Goal: Download file/media

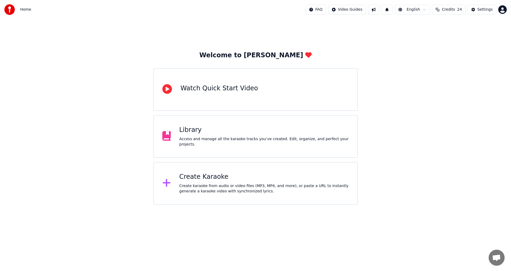
click at [200, 131] on div "Library" at bounding box center [264, 130] width 170 height 9
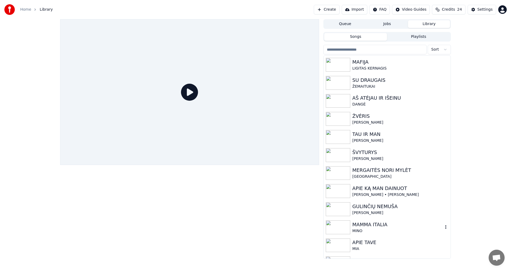
scroll to position [68, 0]
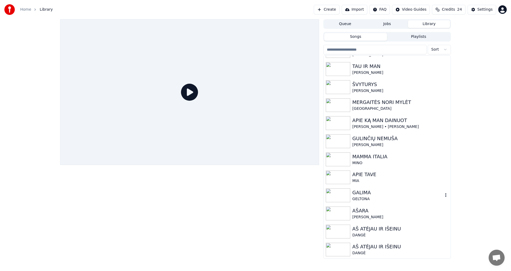
click at [364, 197] on div "GELTONA" at bounding box center [397, 198] width 91 height 5
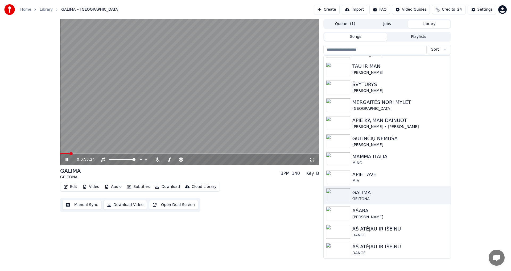
click at [67, 160] on icon at bounding box center [66, 159] width 3 height 3
click at [93, 188] on button "Video" at bounding box center [90, 186] width 21 height 7
click at [120, 188] on button "Audio" at bounding box center [112, 186] width 21 height 7
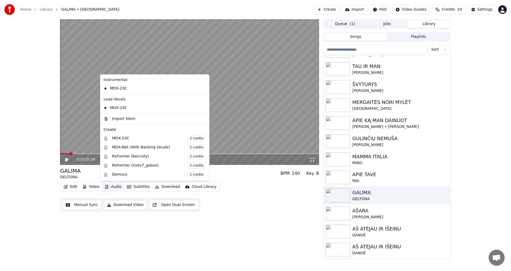
click at [120, 188] on button "Audio" at bounding box center [112, 186] width 21 height 7
click at [125, 121] on div "Import Stem" at bounding box center [123, 118] width 23 height 5
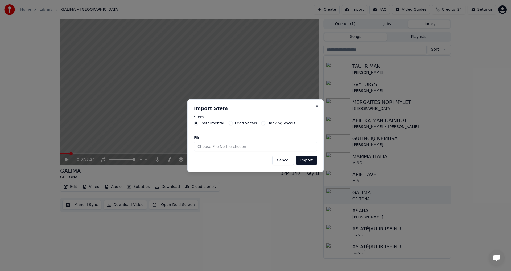
click at [212, 146] on input "File" at bounding box center [255, 147] width 123 height 10
type input "**********"
click at [301, 156] on button "Import" at bounding box center [306, 160] width 21 height 10
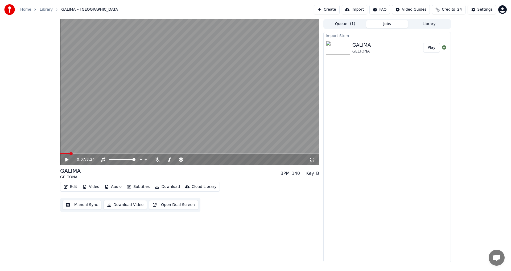
click at [435, 48] on button "Play" at bounding box center [431, 48] width 17 height 10
click at [211, 159] on icon at bounding box center [212, 159] width 5 height 5
click at [207, 160] on icon at bounding box center [207, 159] width 5 height 5
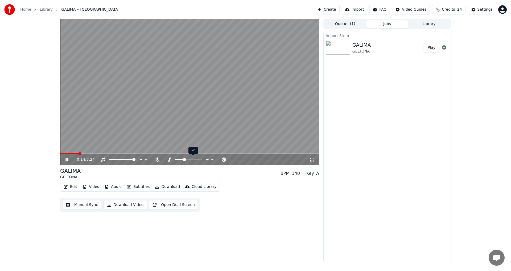
click at [207, 160] on icon at bounding box center [207, 159] width 5 height 5
click at [60, 154] on span at bounding box center [61, 153] width 3 height 3
click at [212, 159] on icon at bounding box center [212, 159] width 5 height 5
click at [40, 172] on div "0:22 / 3:24 GALIMA GELTONA BPM 140 Key A Edit Video Audio Subtitles Download Cl…" at bounding box center [255, 140] width 511 height 243
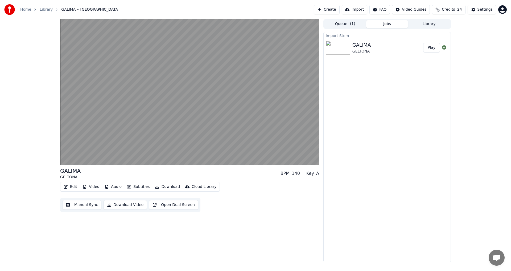
click at [165, 186] on button "Download" at bounding box center [167, 186] width 29 height 7
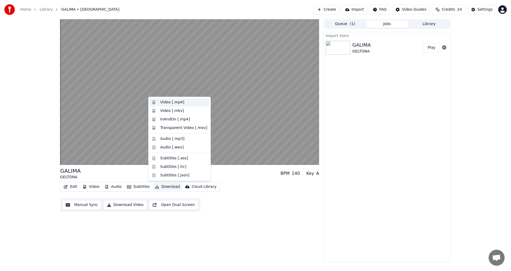
click at [170, 101] on div "Video [.mp4]" at bounding box center [172, 102] width 24 height 5
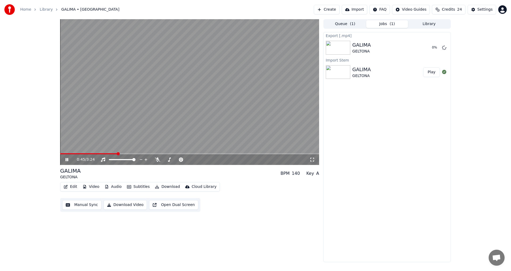
click at [66, 158] on icon at bounding box center [66, 159] width 3 height 3
click at [426, 46] on button "Show" at bounding box center [430, 48] width 19 height 10
click at [425, 19] on div "Queue ( 1 ) Jobs Library" at bounding box center [386, 24] width 127 height 10
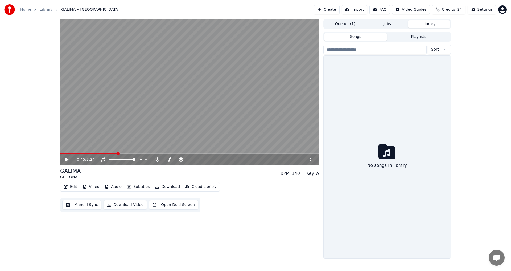
click at [426, 24] on button "Library" at bounding box center [429, 24] width 42 height 8
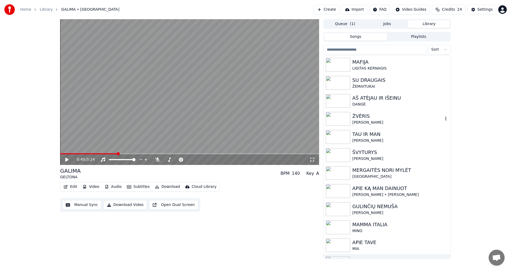
scroll to position [53, 0]
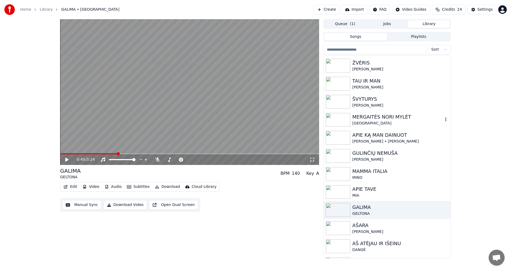
click at [379, 117] on div "MERGAITĖS NORI MYLĖT" at bounding box center [397, 116] width 91 height 7
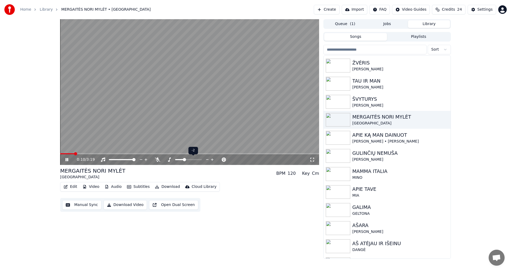
click at [208, 158] on icon at bounding box center [207, 159] width 5 height 5
click at [211, 161] on icon at bounding box center [212, 159] width 5 height 5
click at [68, 160] on icon at bounding box center [66, 159] width 3 height 3
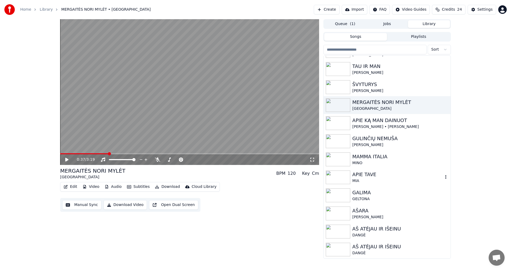
click at [365, 175] on div "APIE TAVE" at bounding box center [397, 174] width 91 height 7
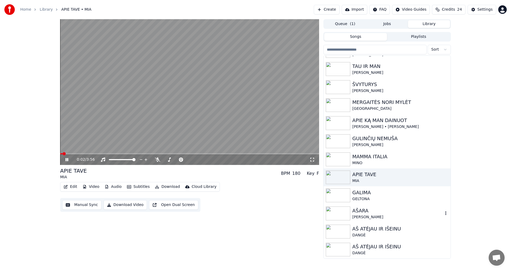
click at [367, 210] on div "AŠARA" at bounding box center [397, 210] width 91 height 7
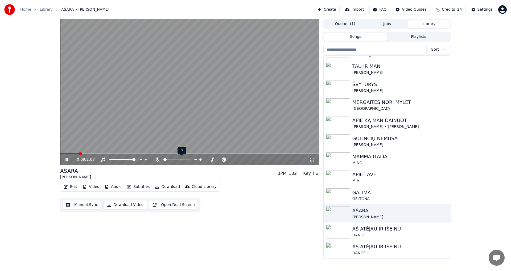
click at [196, 159] on icon at bounding box center [195, 159] width 5 height 5
click at [69, 160] on icon at bounding box center [70, 159] width 13 height 4
click at [384, 141] on div "GULINČIŲ NEMUŠA" at bounding box center [397, 138] width 91 height 7
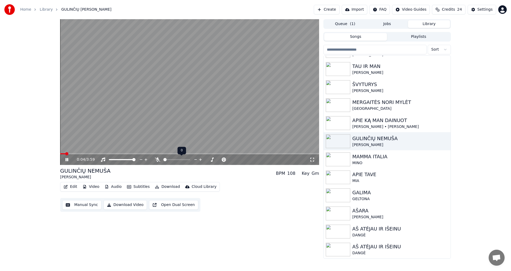
click at [196, 160] on icon at bounding box center [195, 159] width 5 height 5
click at [64, 160] on icon at bounding box center [70, 159] width 13 height 4
click at [378, 85] on div "ŠVYTURYS" at bounding box center [397, 84] width 91 height 7
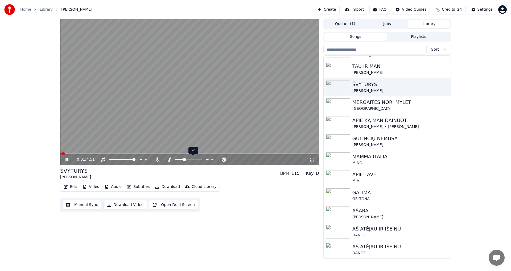
click at [211, 158] on icon at bounding box center [212, 159] width 5 height 5
click at [60, 156] on div "1:13 / 4:51" at bounding box center [189, 159] width 259 height 11
click at [68, 158] on icon at bounding box center [66, 159] width 3 height 3
click at [111, 187] on button "Audio" at bounding box center [112, 186] width 21 height 7
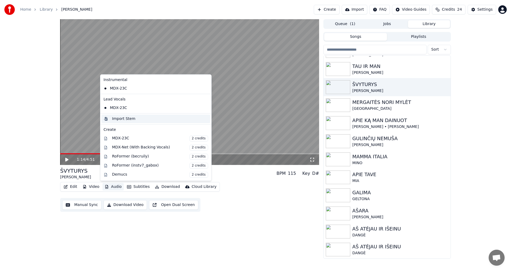
click at [121, 119] on div "Import Stem" at bounding box center [123, 118] width 23 height 5
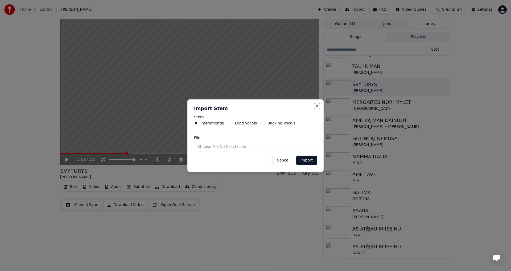
click at [317, 106] on button "Close" at bounding box center [317, 106] width 4 height 4
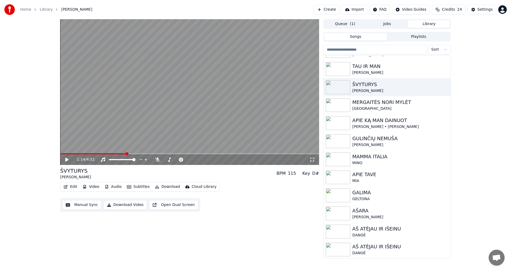
click at [114, 185] on button "Audio" at bounding box center [112, 186] width 21 height 7
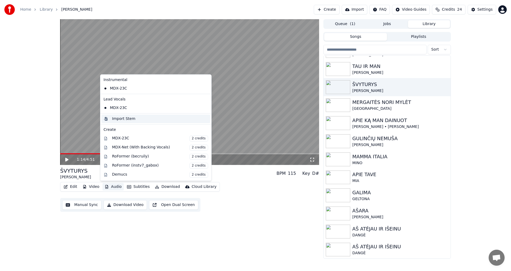
click at [114, 120] on div "Import Stem" at bounding box center [123, 118] width 23 height 5
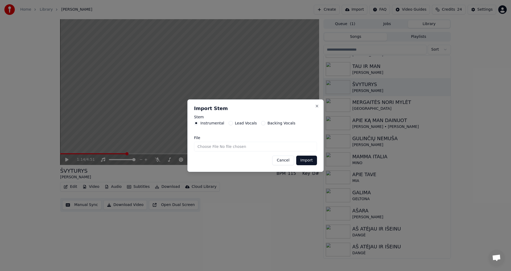
click at [208, 146] on input "File" at bounding box center [255, 147] width 123 height 10
type input "**********"
click at [306, 160] on button "Import" at bounding box center [306, 160] width 21 height 10
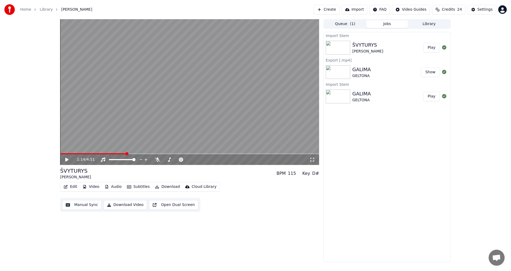
click at [430, 46] on button "Play" at bounding box center [431, 48] width 17 height 10
click at [160, 186] on button "Download" at bounding box center [167, 186] width 29 height 7
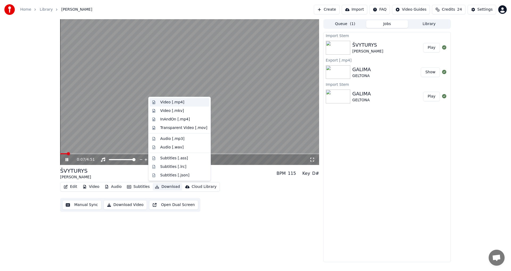
click at [179, 100] on div "Video [.mp4]" at bounding box center [172, 102] width 24 height 5
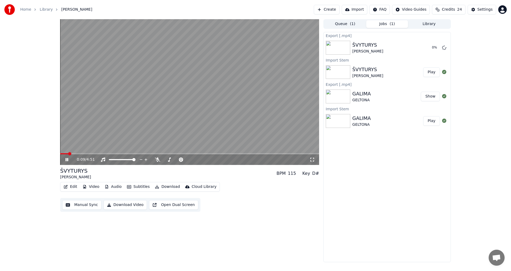
click at [67, 160] on icon at bounding box center [66, 159] width 3 height 3
click at [430, 47] on button "Show" at bounding box center [430, 48] width 19 height 10
click at [430, 49] on button "Show" at bounding box center [430, 48] width 19 height 10
